Goal: Transaction & Acquisition: Purchase product/service

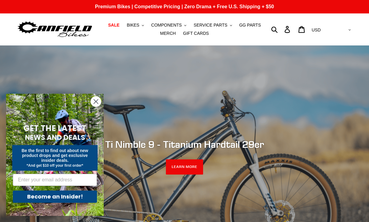
click at [253, 27] on span "GG PARTS" at bounding box center [250, 25] width 22 height 5
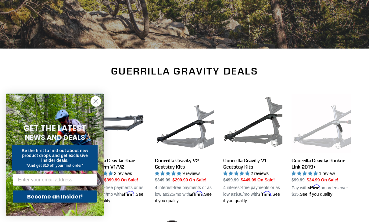
scroll to position [142, 0]
click at [98, 106] on circle "Close dialog" at bounding box center [96, 101] width 10 height 10
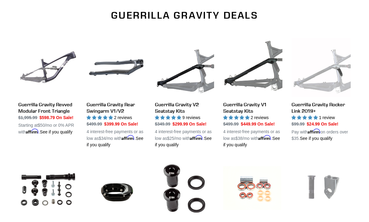
scroll to position [198, 0]
click at [265, 83] on link "Guerrilla Gravity V1 Seatstay Kits" at bounding box center [252, 93] width 59 height 110
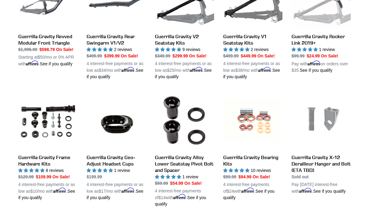
scroll to position [296, 0]
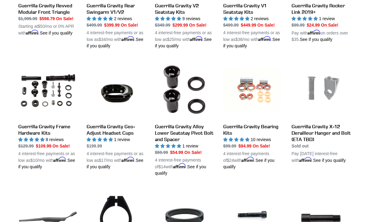
click at [264, 92] on link "Guerrilla Gravity Bearing Kits" at bounding box center [252, 115] width 59 height 110
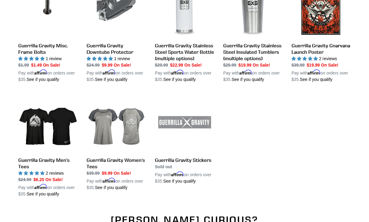
scroll to position [619, 0]
click at [34, 131] on link "Guerrilla Gravity Men's Tees" at bounding box center [47, 145] width 59 height 104
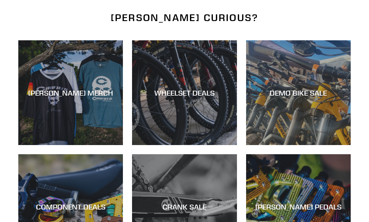
scroll to position [820, 0]
click at [321, 145] on div "DEMO BIKE SALE" at bounding box center [298, 145] width 105 height 0
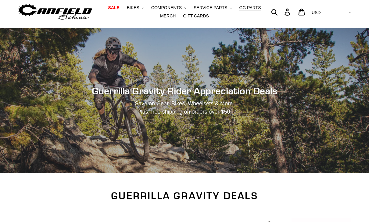
scroll to position [0, 0]
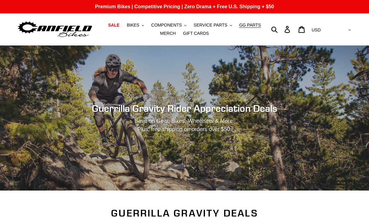
click at [141, 25] on button "BIKES .cls-1{fill:#231f20}" at bounding box center [135, 25] width 23 height 8
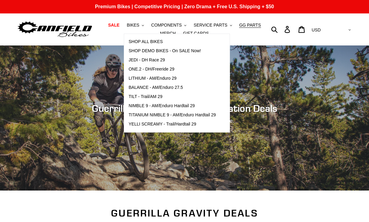
click at [172, 79] on span "LITHIUM - AM/Enduro 29" at bounding box center [153, 78] width 48 height 5
click at [177, 85] on span "BALANCE - AM/Enduro 27.5" at bounding box center [156, 87] width 54 height 5
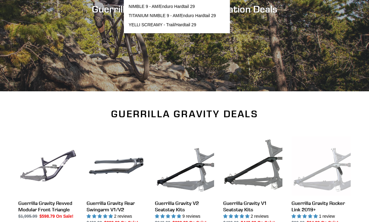
scroll to position [79, 0]
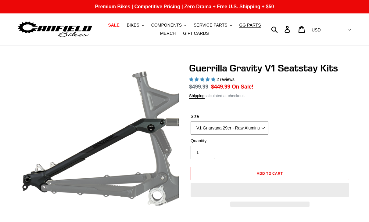
select select "highest-rating"
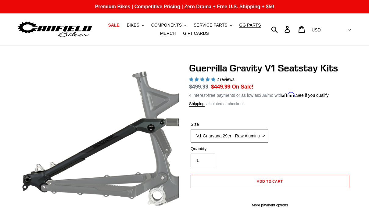
click at [263, 135] on select "V1 Gnarvana 29er V1 Gnarvana 29er - Raw Aluminum V1 Megatail 27.5/ MX - Raw Alu…" at bounding box center [230, 135] width 78 height 13
select select "V1 Megatail 27.5/ MX - Raw Aluminum"
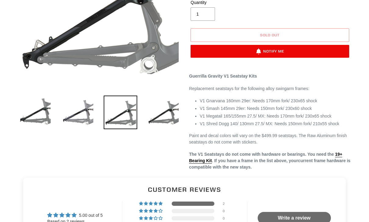
scroll to position [139, 0]
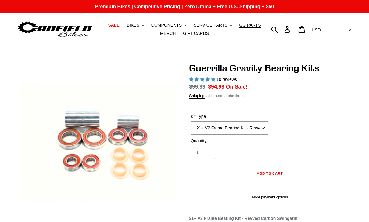
select select "highest-rating"
click at [266, 126] on select "21+ V2 Frame Bearing Kit - Revved Carbon Swingarm - In Stock 19+ V1 Frame Beari…" at bounding box center [230, 127] width 78 height 13
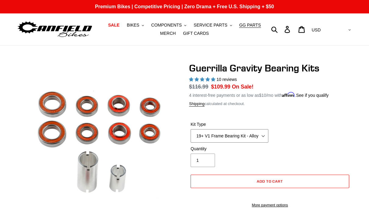
click at [266, 135] on select "21+ V2 Frame Bearing Kit - Revved Carbon Swingarm - In Stock 19+ V1 Frame Beari…" at bounding box center [230, 135] width 78 height 13
select select "19+ Headset Complete Bearing Kit - In Stock"
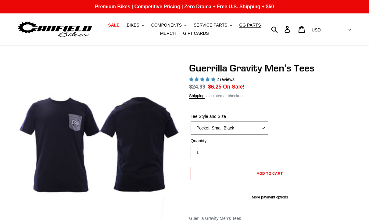
select select "highest-rating"
click at [265, 127] on select "Let It Rip | Small Green Let It Rip | Medium Green Megatrail | Small Black Mega…" at bounding box center [230, 127] width 78 height 13
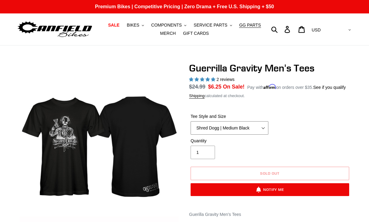
click at [264, 135] on select "Let It Rip | Small Green Let It Rip | Medium Green Megatrail | Small Black Mega…" at bounding box center [230, 127] width 78 height 13
select select "Mountain Made | XL White"
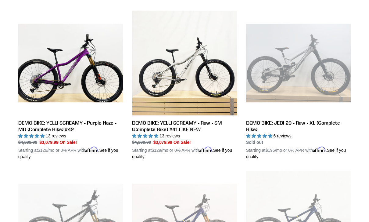
scroll to position [651, 0]
click at [47, 69] on link "DEMO BIKE: YELLI SCREAMY - Purple Haze - MD (Complete Bike) #42" at bounding box center [70, 85] width 105 height 149
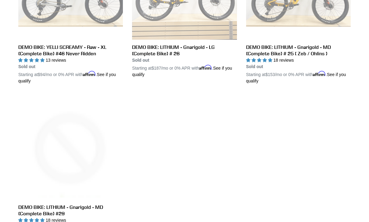
scroll to position [1046, 0]
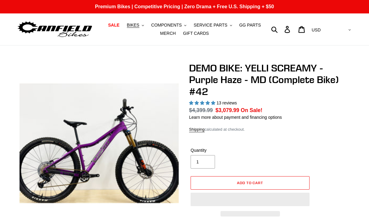
select select "highest-rating"
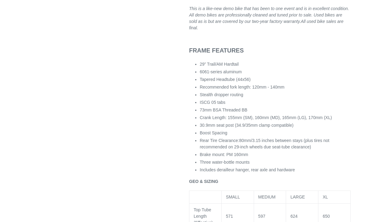
scroll to position [613, 0]
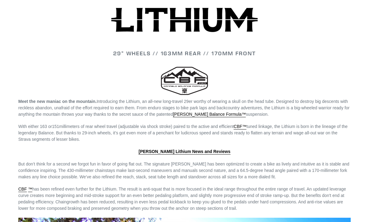
scroll to position [872, 0]
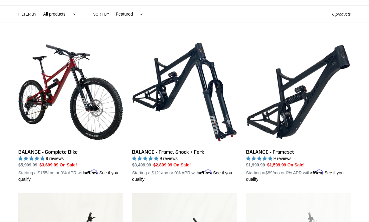
scroll to position [142, 0]
click at [29, 120] on link "BALANCE - Complete Bike" at bounding box center [70, 111] width 105 height 143
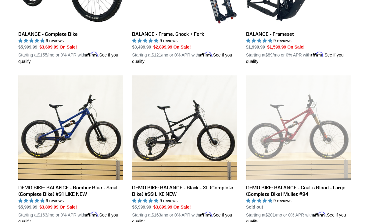
scroll to position [250, 0]
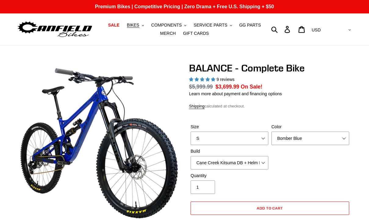
select select "highest-rating"
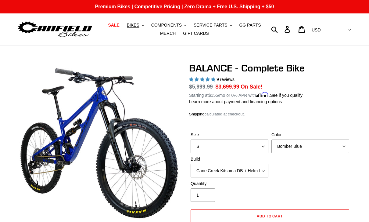
click at [254, 137] on label "Size" at bounding box center [230, 134] width 78 height 6
click at [254, 139] on select "S M L XL" at bounding box center [230, 145] width 78 height 13
select select "M"
click at [300, 149] on select "Bomber Blue Goat's Blood Stealth Black" at bounding box center [310, 145] width 78 height 13
select select "Goat's Blood"
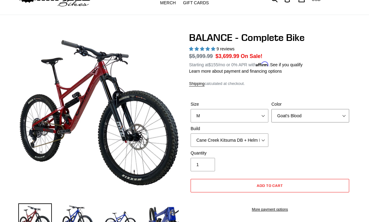
scroll to position [31, 0]
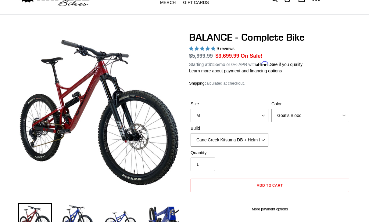
click at [259, 140] on select "Cane Creek Kitsuma DB + Helm MKII + SRAM GX Cane Creek Kitsuma DB + Helm MKII +…" at bounding box center [230, 139] width 78 height 13
select select "RockShox Vivid ULT + Zeb ULT + Shimano XT"
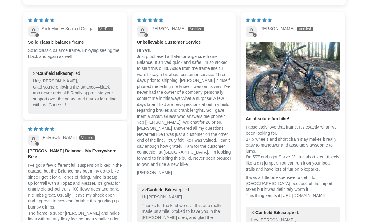
scroll to position [1317, 0]
